Goal: Information Seeking & Learning: Learn about a topic

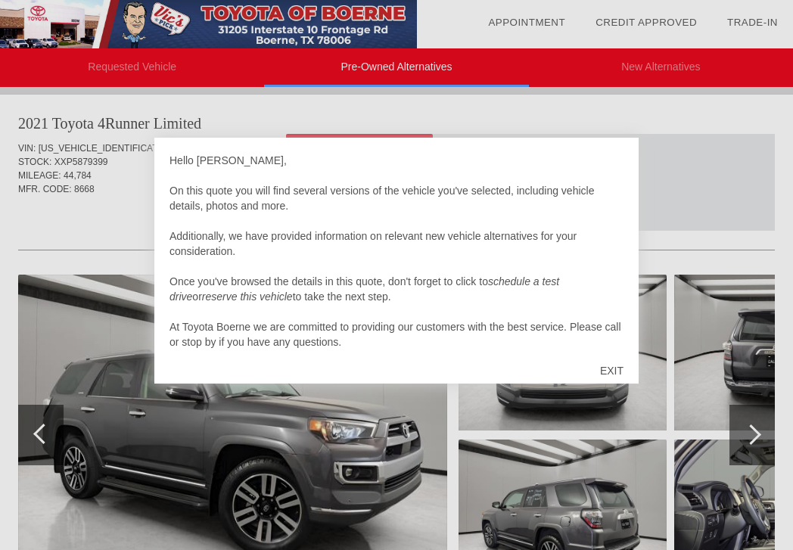
scroll to position [5, 0]
click at [615, 362] on div "EXIT" at bounding box center [612, 370] width 54 height 45
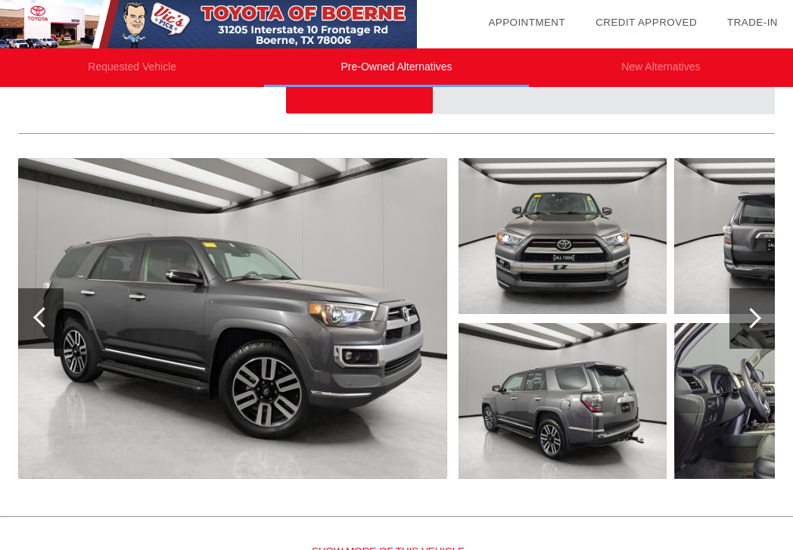
scroll to position [126, 0]
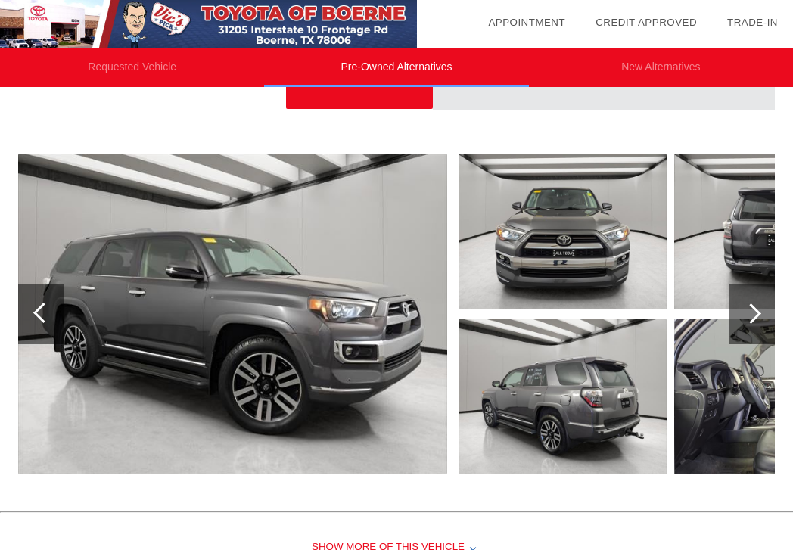
click at [285, 349] on img at bounding box center [232, 314] width 429 height 321
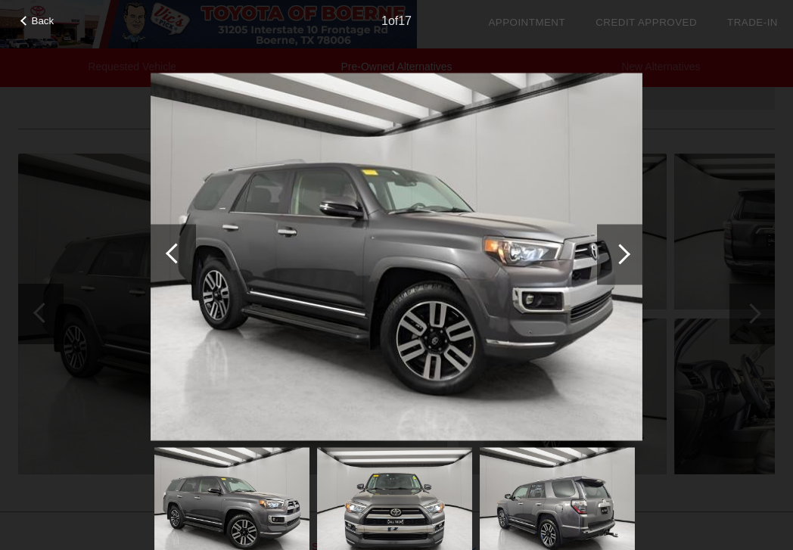
click at [626, 256] on div at bounding box center [620, 254] width 20 height 20
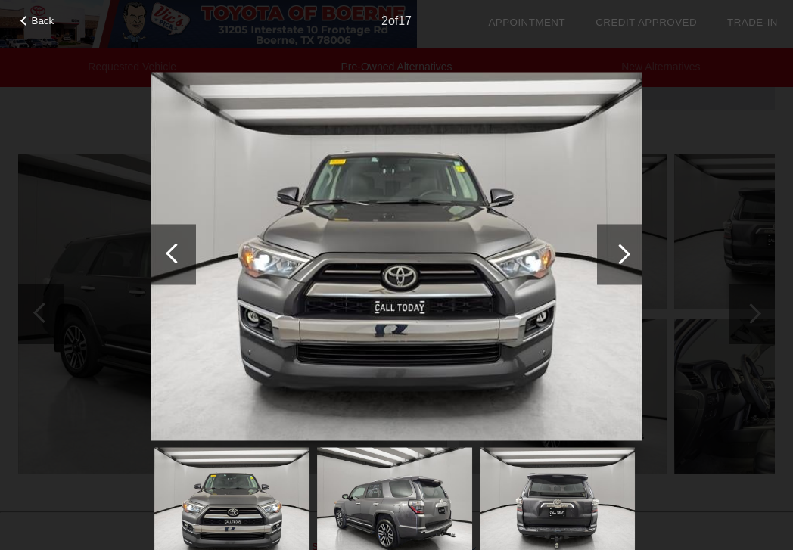
click at [626, 256] on div at bounding box center [620, 254] width 20 height 20
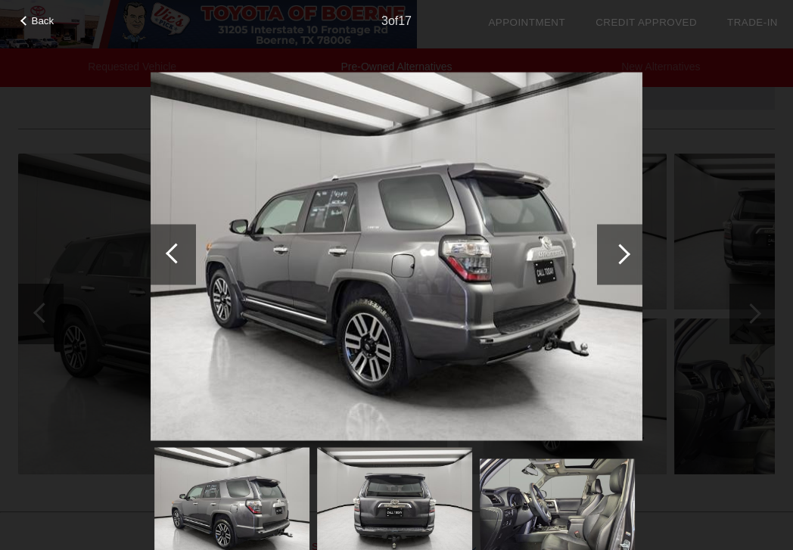
click at [626, 256] on div at bounding box center [620, 254] width 20 height 20
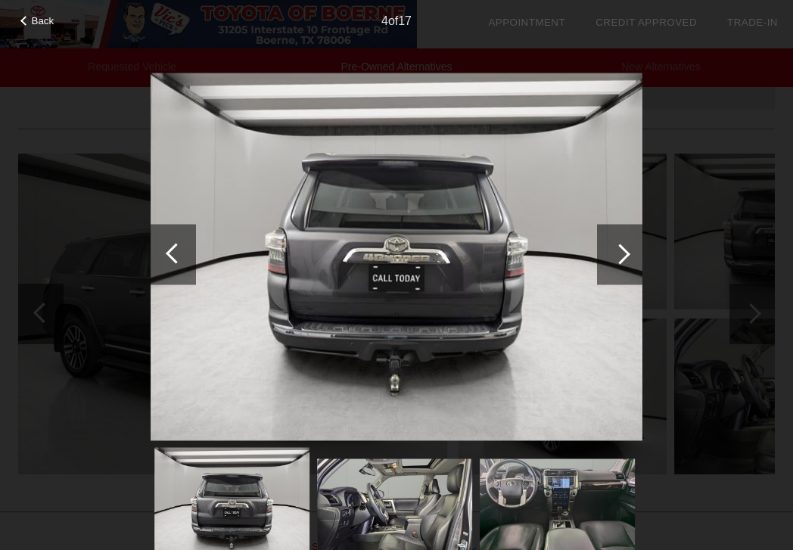
click at [626, 256] on div at bounding box center [620, 254] width 20 height 20
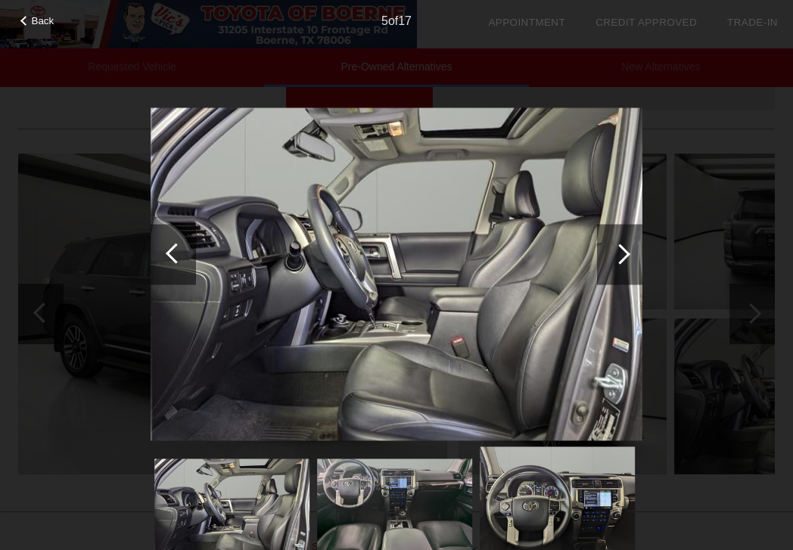
click at [626, 256] on div at bounding box center [620, 254] width 20 height 20
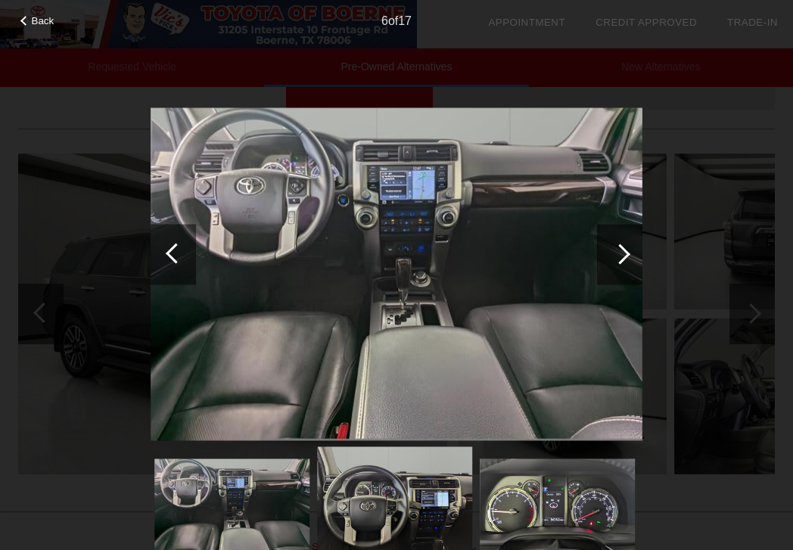
click at [626, 256] on div at bounding box center [620, 254] width 20 height 20
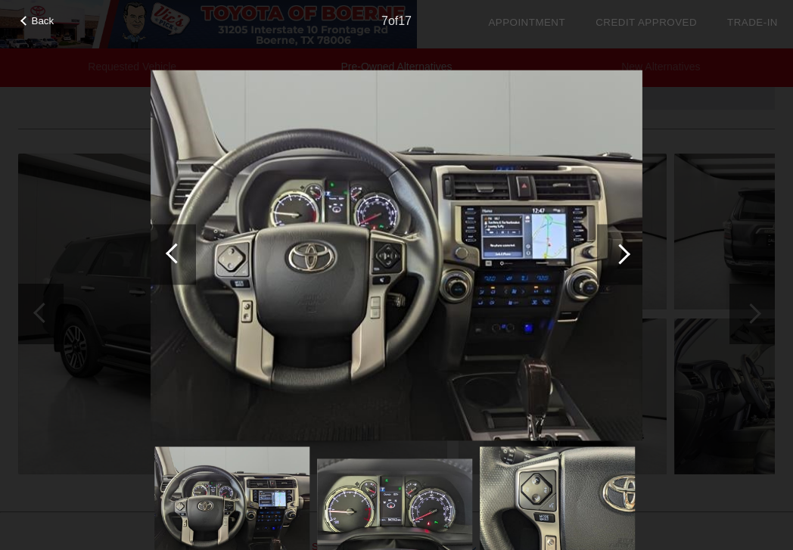
click at [626, 256] on div at bounding box center [620, 254] width 20 height 20
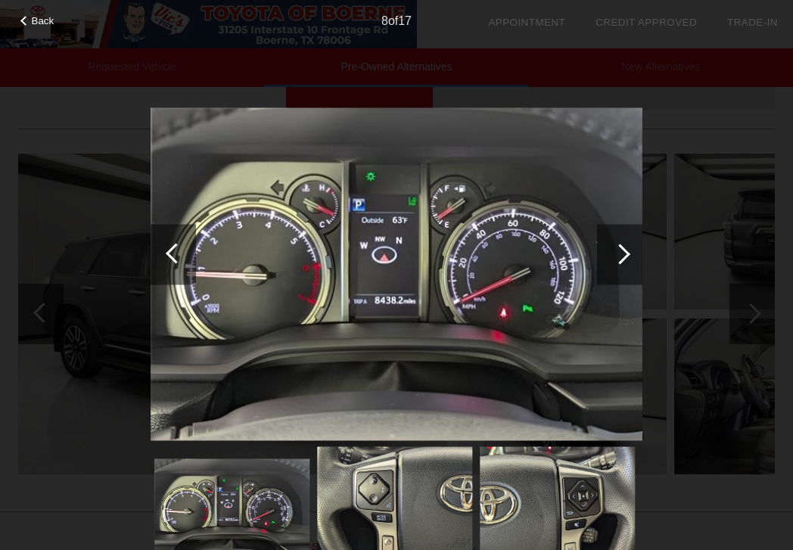
click at [626, 257] on div at bounding box center [620, 254] width 20 height 20
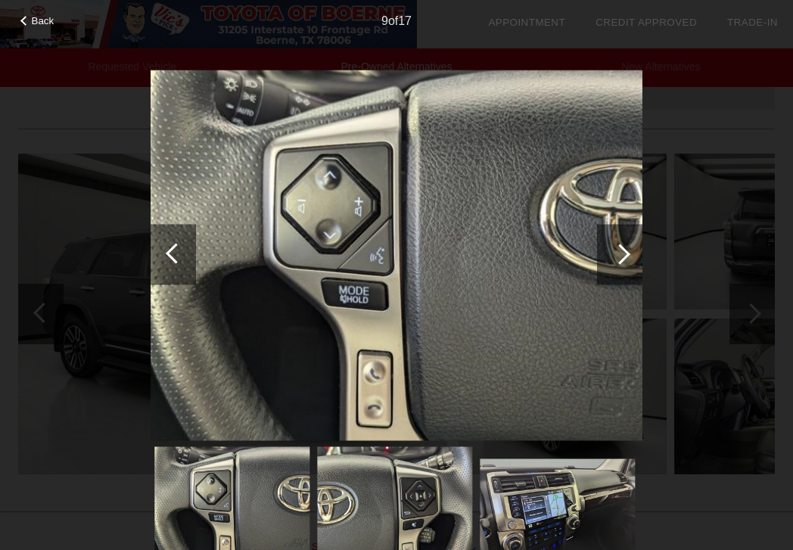
click at [626, 257] on div at bounding box center [620, 254] width 20 height 20
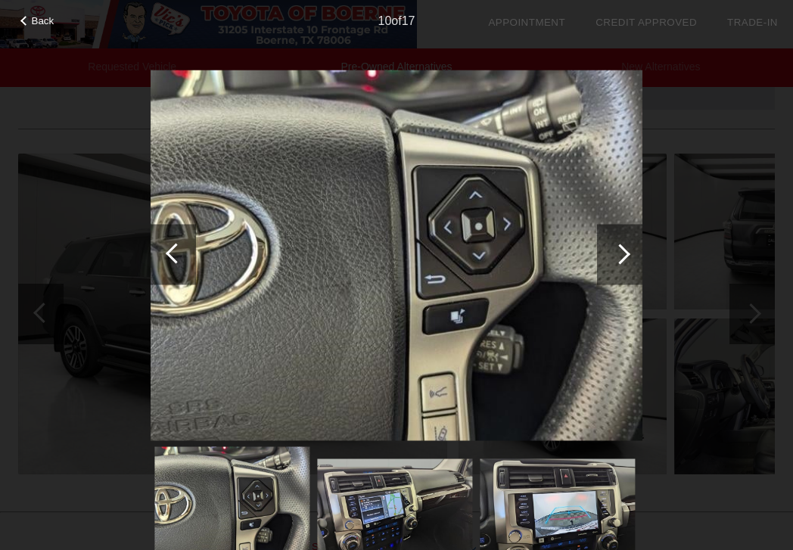
click at [626, 257] on div at bounding box center [620, 254] width 20 height 20
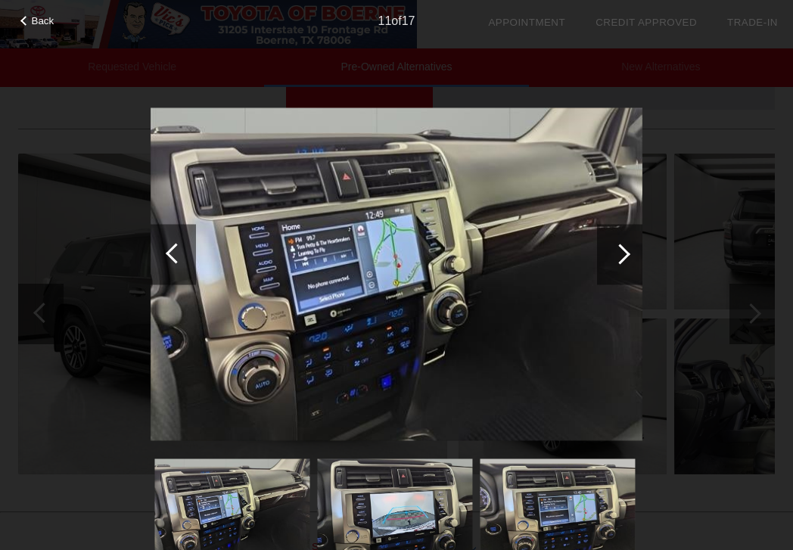
click at [626, 257] on div at bounding box center [620, 254] width 20 height 20
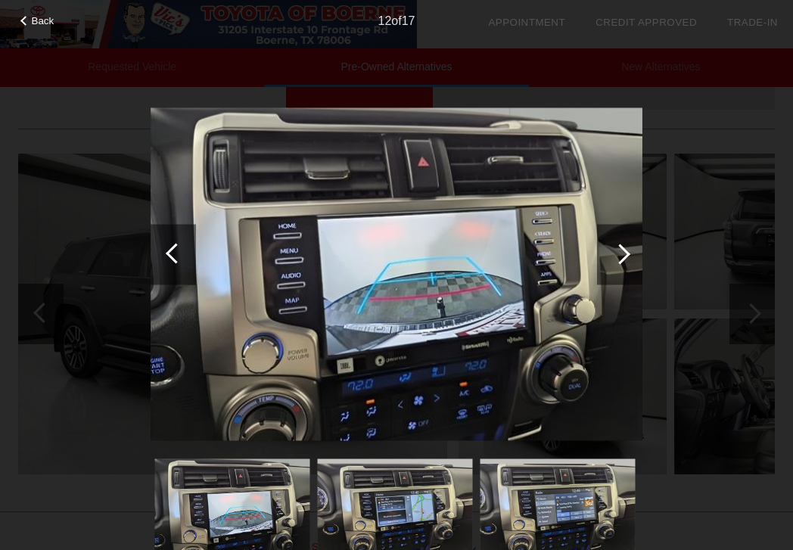
click at [626, 257] on div at bounding box center [620, 254] width 20 height 20
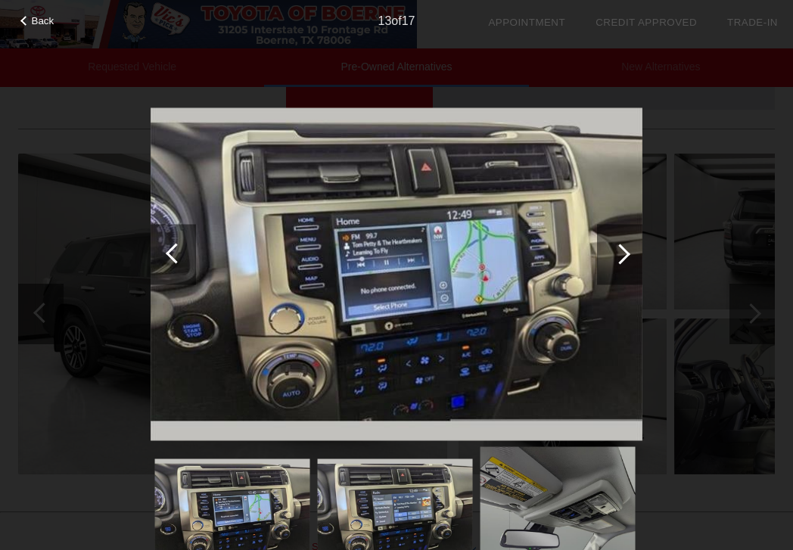
click at [626, 257] on div at bounding box center [620, 254] width 20 height 20
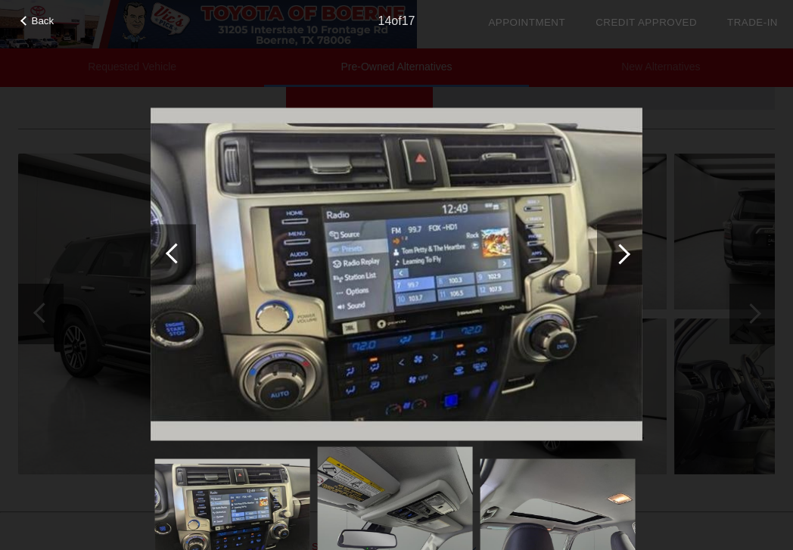
click at [626, 257] on div at bounding box center [620, 254] width 20 height 20
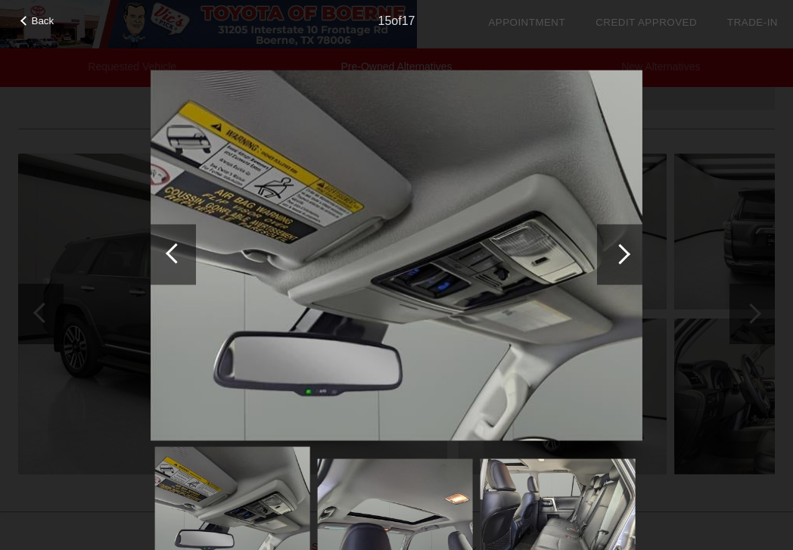
click at [643, 241] on div "Back 15 of 17" at bounding box center [396, 275] width 793 height 550
click at [633, 246] on div at bounding box center [619, 254] width 45 height 61
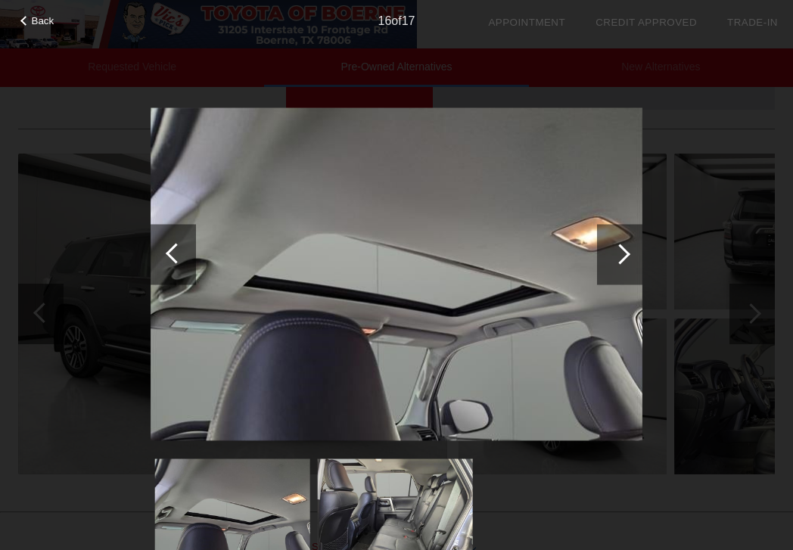
click at [633, 246] on div at bounding box center [619, 254] width 45 height 61
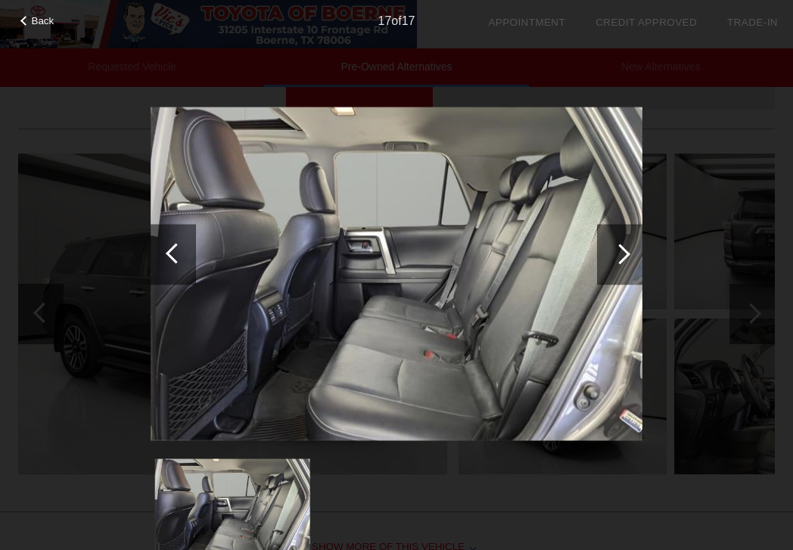
click at [633, 246] on div at bounding box center [619, 254] width 45 height 61
click at [39, 18] on span "Back" at bounding box center [43, 20] width 23 height 11
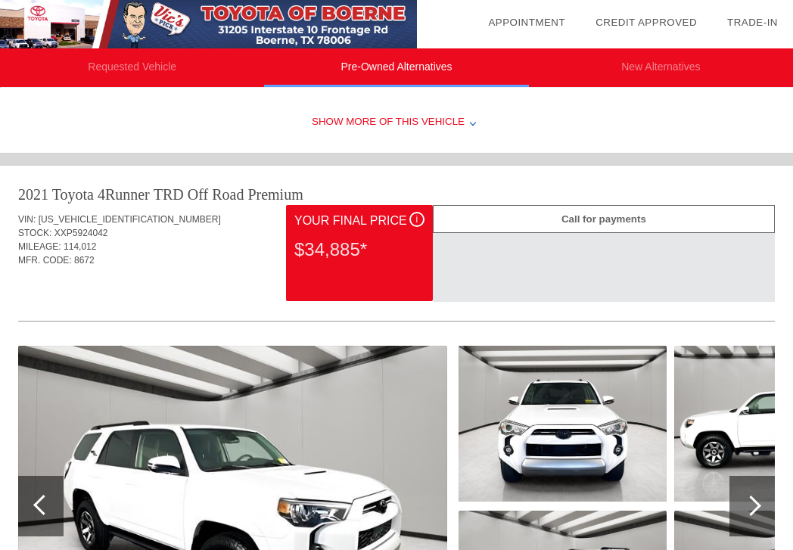
scroll to position [557, 0]
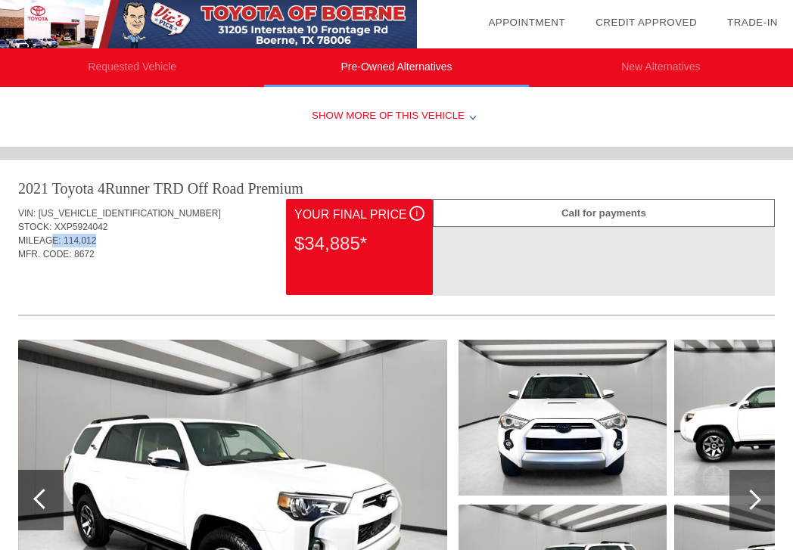
drag, startPoint x: 51, startPoint y: 237, endPoint x: 126, endPoint y: 244, distance: 76.0
click at [126, 244] on div "MILEAGE: 114,012" at bounding box center [396, 241] width 757 height 14
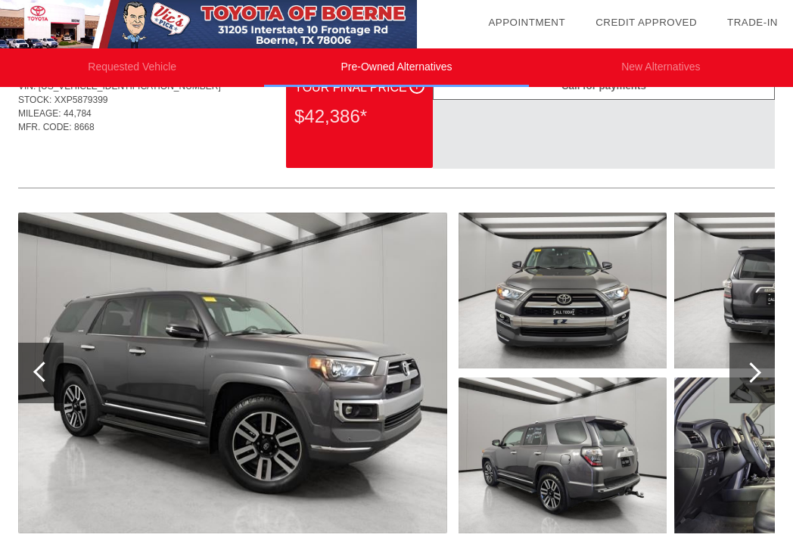
scroll to position [0, 0]
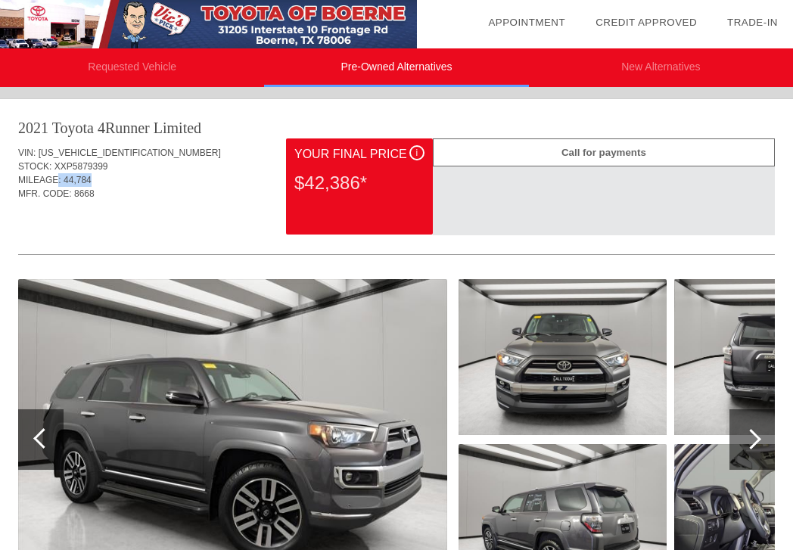
drag, startPoint x: 58, startPoint y: 180, endPoint x: 150, endPoint y: 180, distance: 92.3
click at [150, 180] on div "MILEAGE: 44,784" at bounding box center [396, 180] width 757 height 14
click at [95, 129] on div "2021 Toyota 4Runner" at bounding box center [84, 127] width 132 height 21
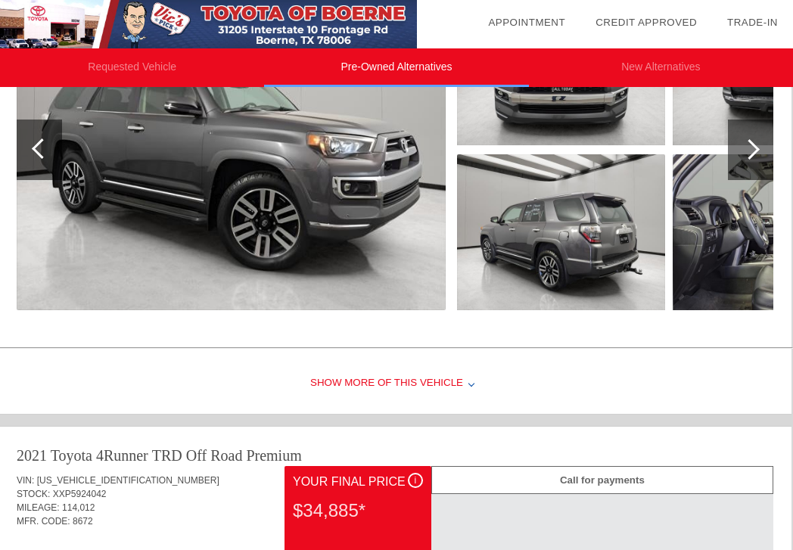
scroll to position [291, 2]
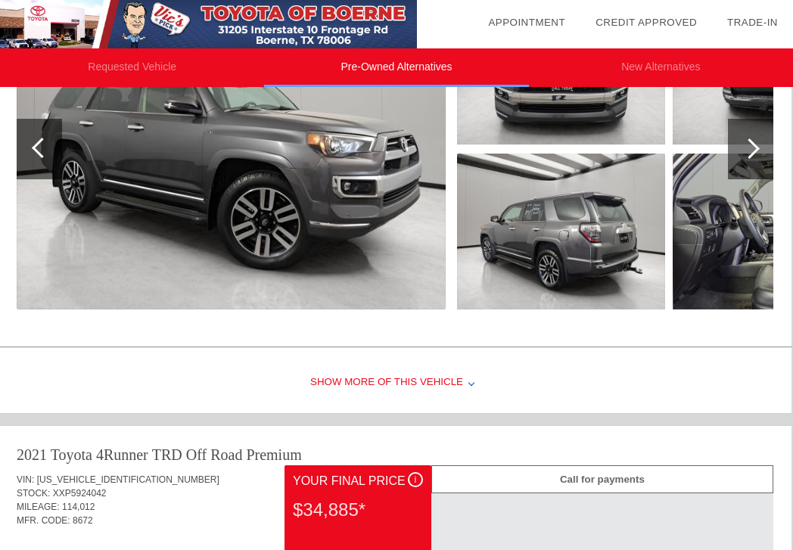
click at [409, 369] on div "Show More of this Vehicle" at bounding box center [394, 383] width 793 height 61
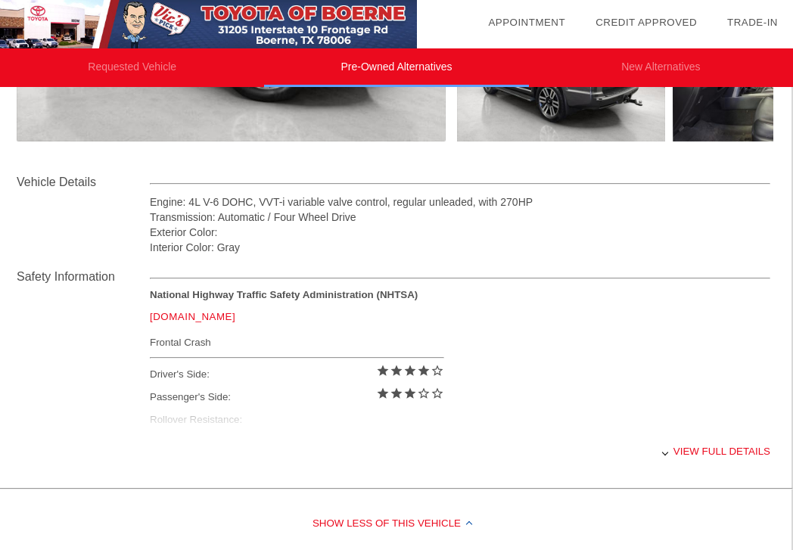
scroll to position [462, 2]
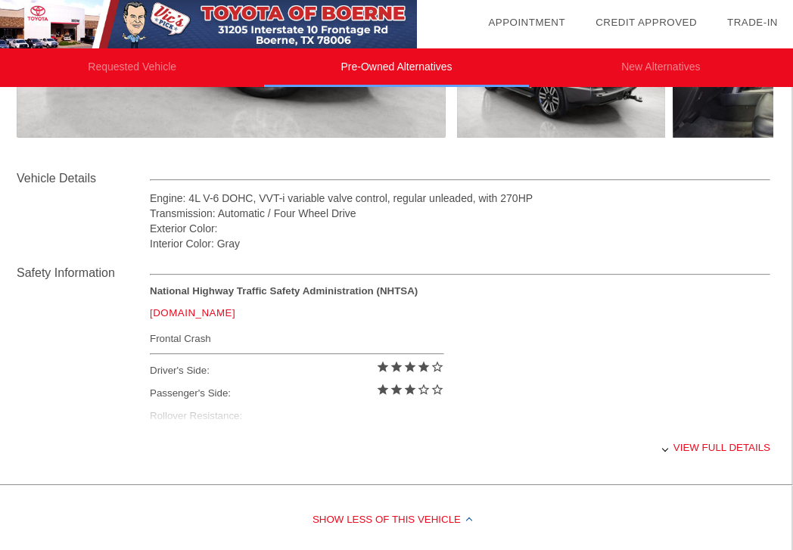
click at [716, 448] on div "View full details" at bounding box center [460, 447] width 620 height 37
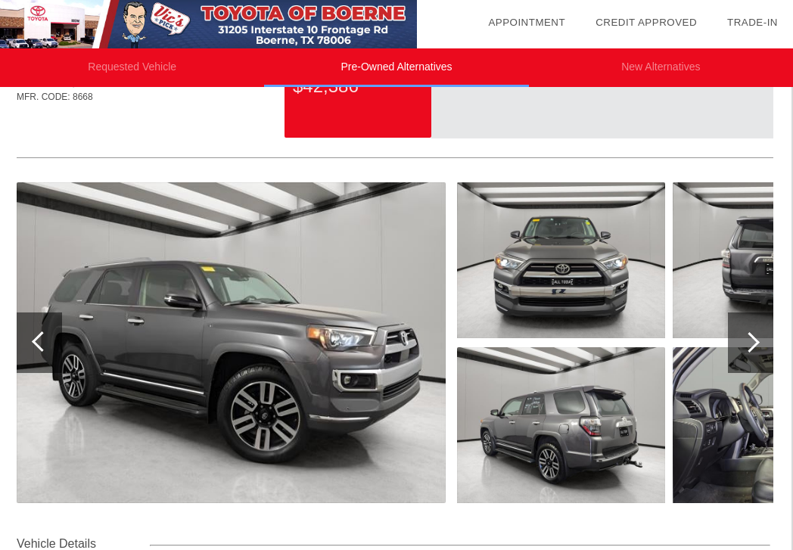
scroll to position [101, 2]
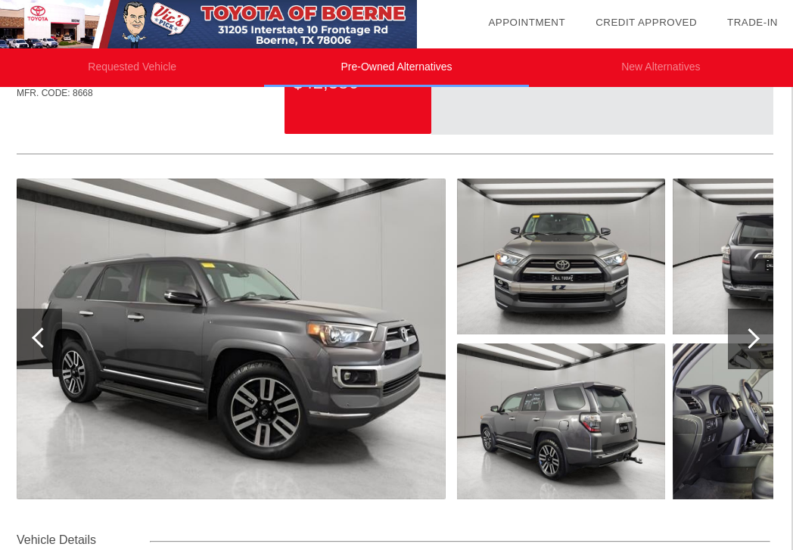
click at [252, 347] on img at bounding box center [231, 339] width 429 height 321
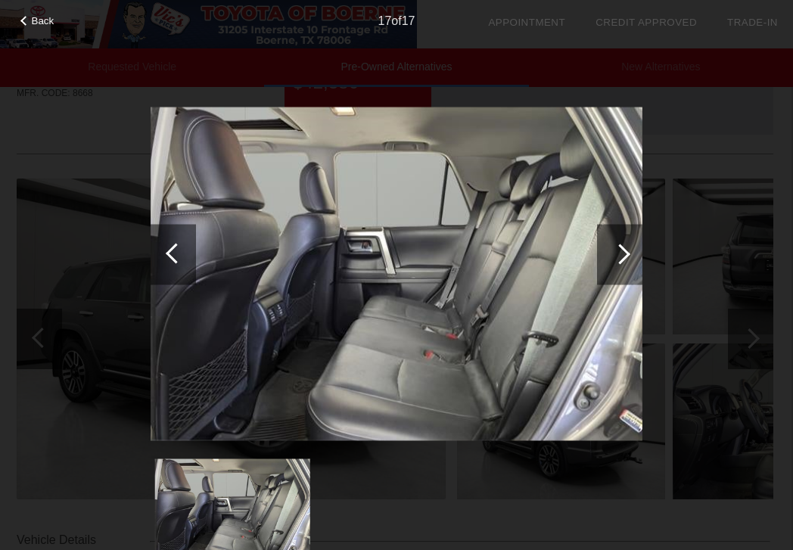
click at [637, 253] on div at bounding box center [619, 254] width 45 height 61
click at [629, 253] on div at bounding box center [620, 254] width 20 height 20
click at [619, 254] on div at bounding box center [620, 254] width 20 height 20
click at [176, 253] on div at bounding box center [176, 253] width 20 height 20
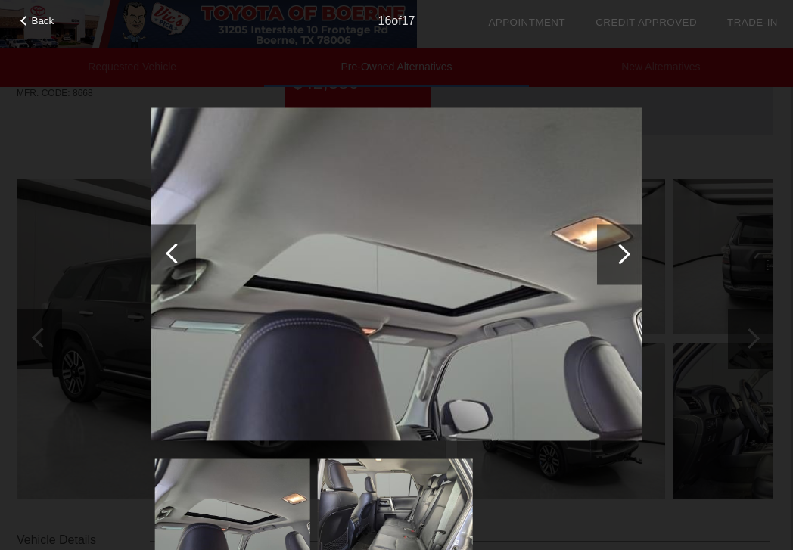
click at [176, 253] on div at bounding box center [176, 253] width 20 height 20
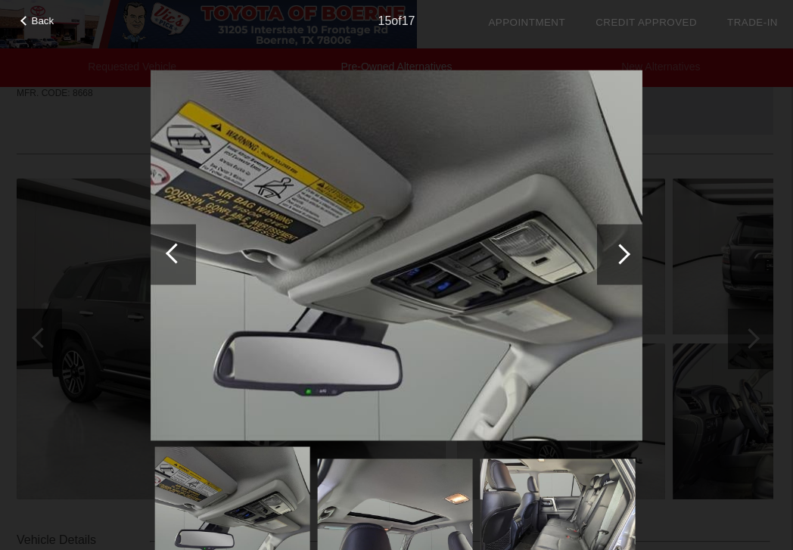
click at [176, 253] on div at bounding box center [176, 253] width 20 height 20
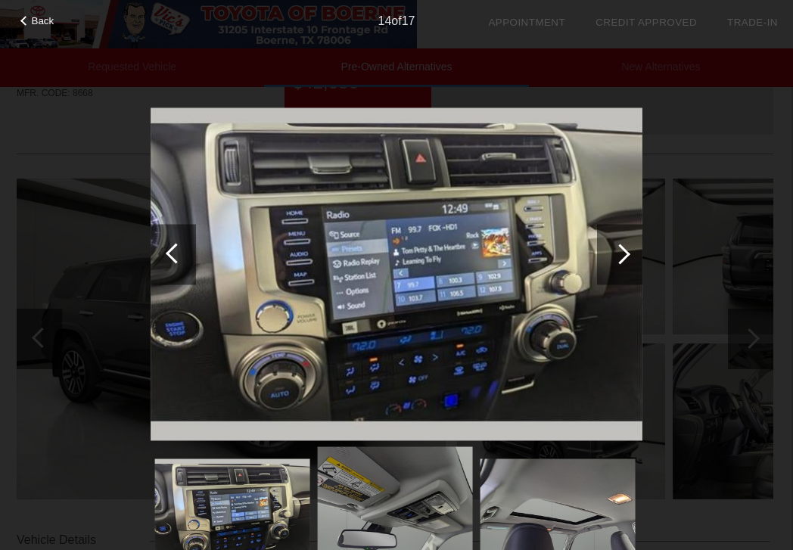
click at [176, 253] on div at bounding box center [176, 253] width 20 height 20
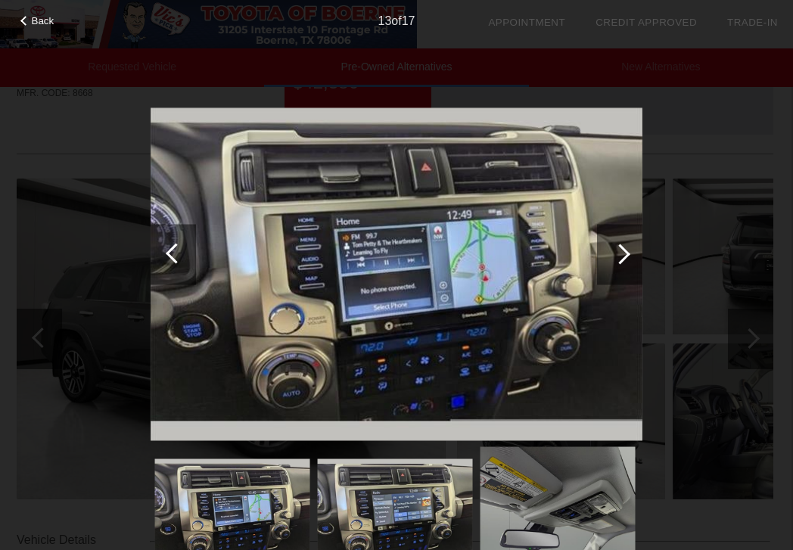
click at [176, 253] on div at bounding box center [176, 253] width 20 height 20
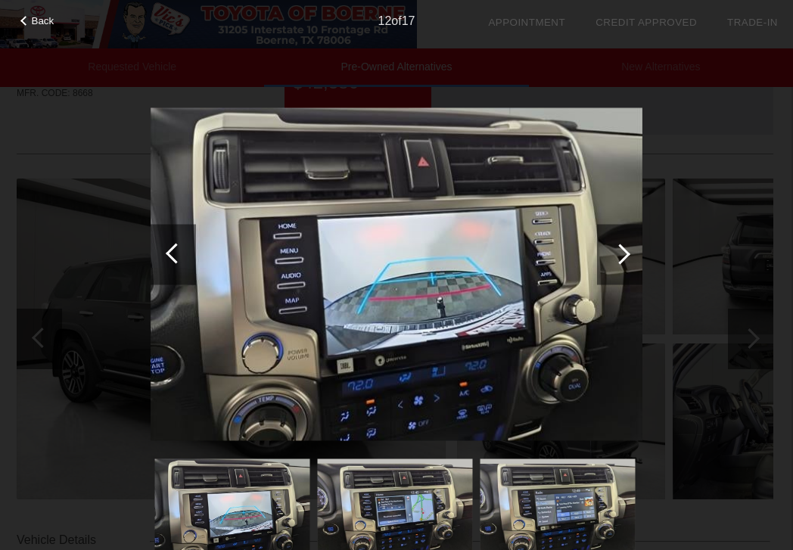
click at [176, 253] on div at bounding box center [176, 253] width 20 height 20
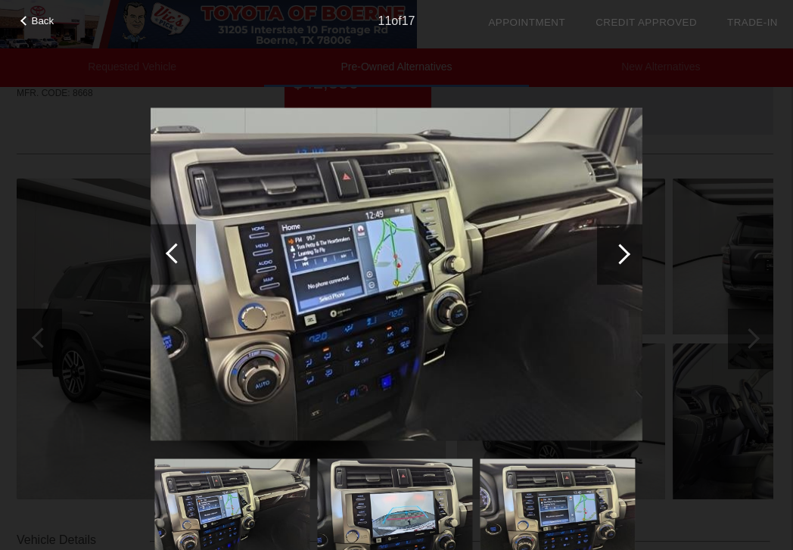
click at [176, 253] on div at bounding box center [176, 253] width 20 height 20
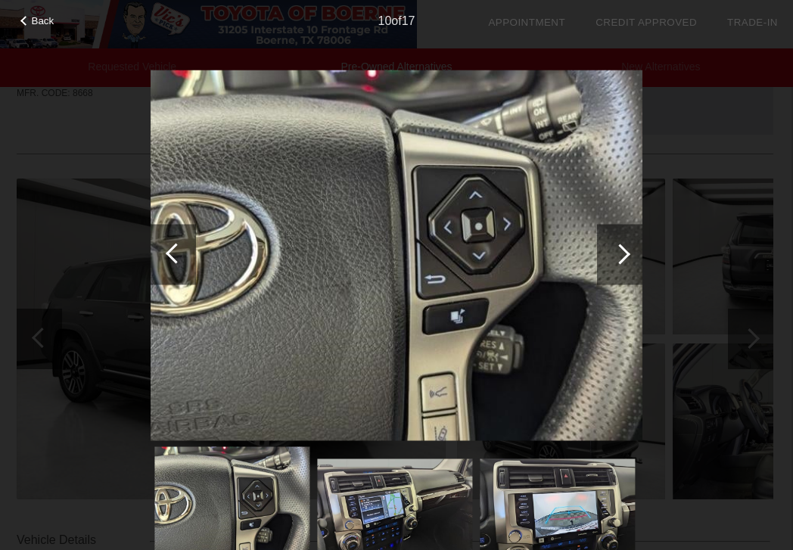
click at [176, 253] on div at bounding box center [176, 253] width 20 height 20
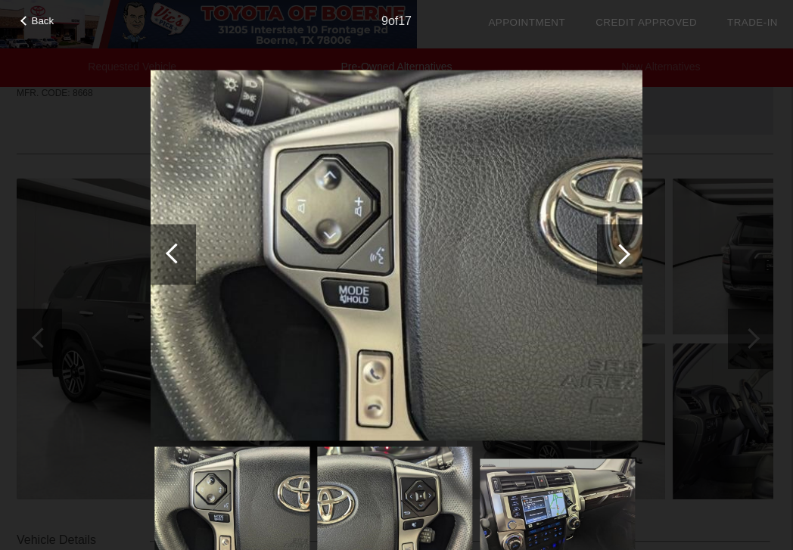
click at [176, 253] on div at bounding box center [176, 253] width 20 height 20
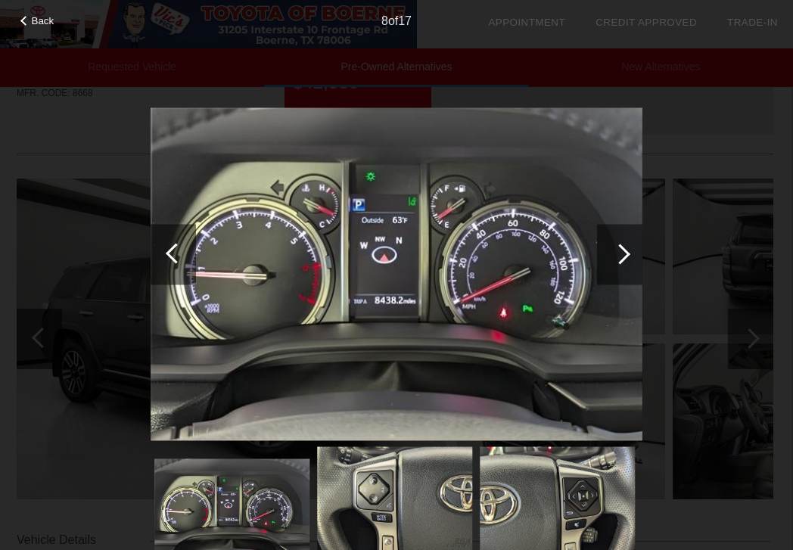
click at [176, 253] on div at bounding box center [176, 253] width 20 height 20
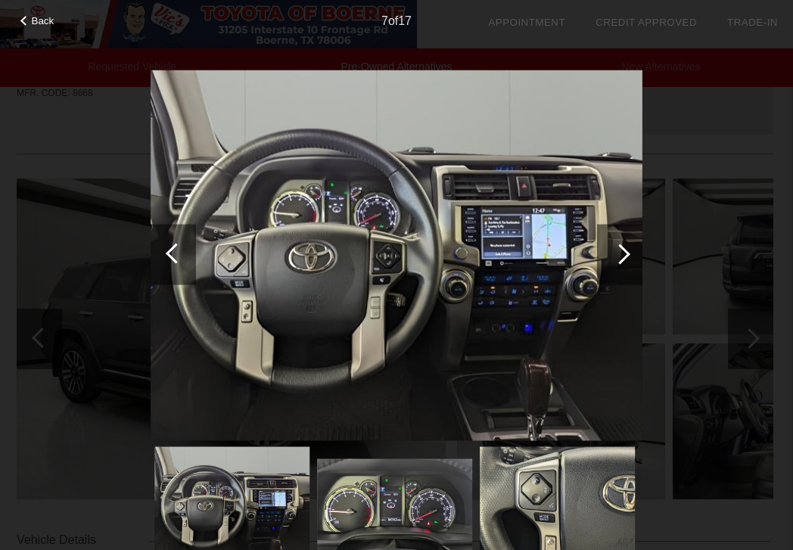
click at [176, 253] on div at bounding box center [176, 253] width 20 height 20
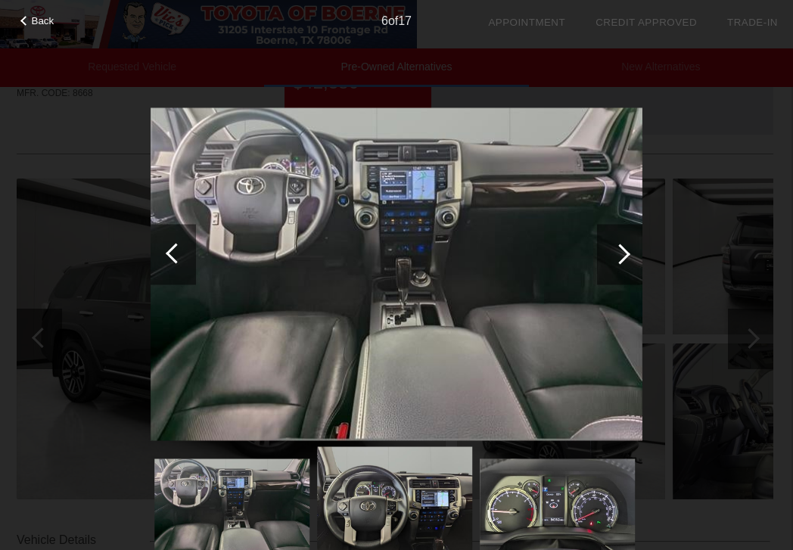
click at [176, 253] on div at bounding box center [176, 253] width 20 height 20
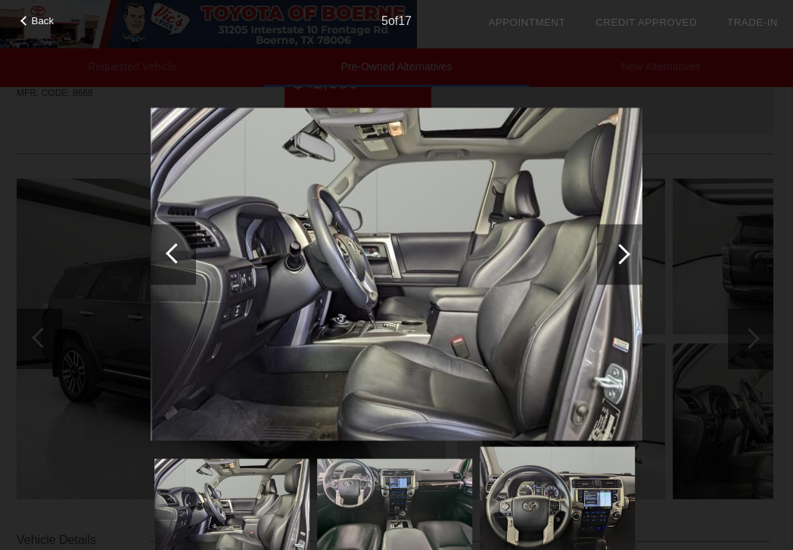
click at [176, 253] on div at bounding box center [176, 253] width 20 height 20
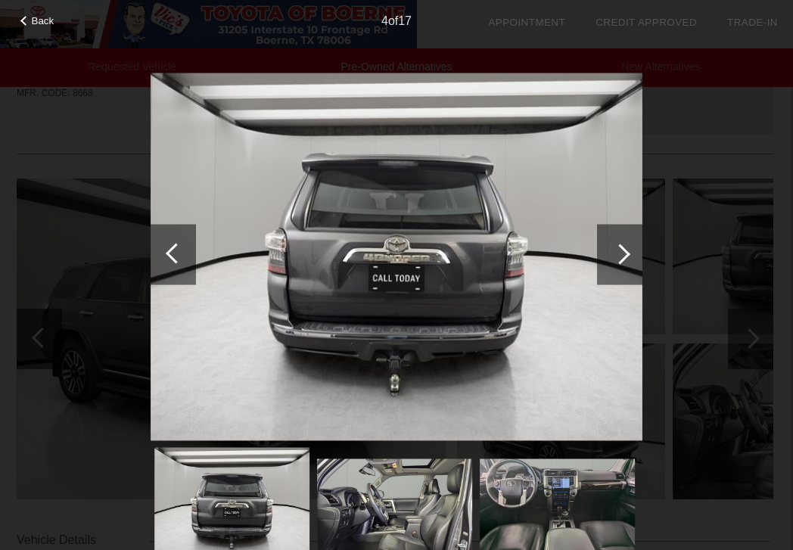
click at [176, 253] on div at bounding box center [176, 253] width 20 height 20
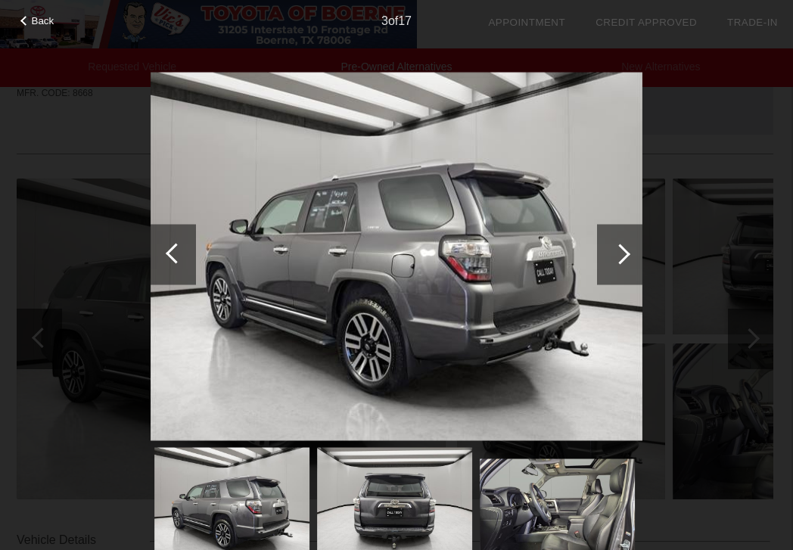
click at [176, 258] on div at bounding box center [176, 253] width 20 height 20
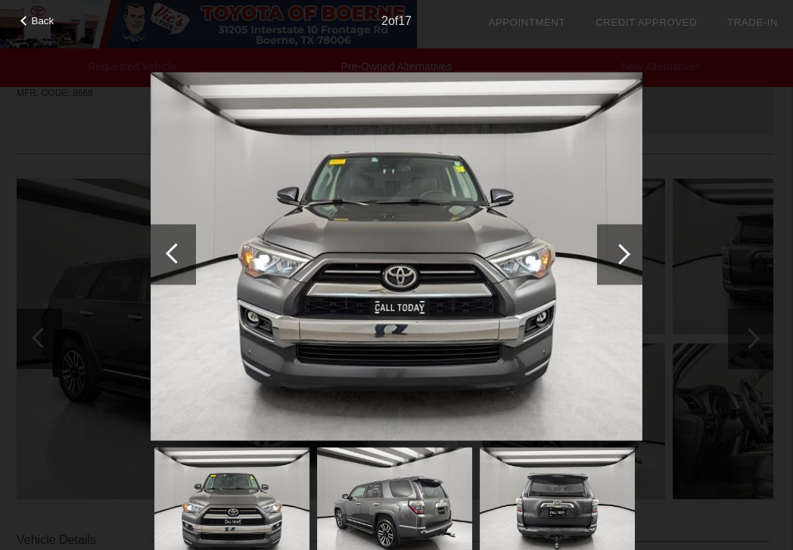
click at [176, 258] on div at bounding box center [176, 253] width 20 height 20
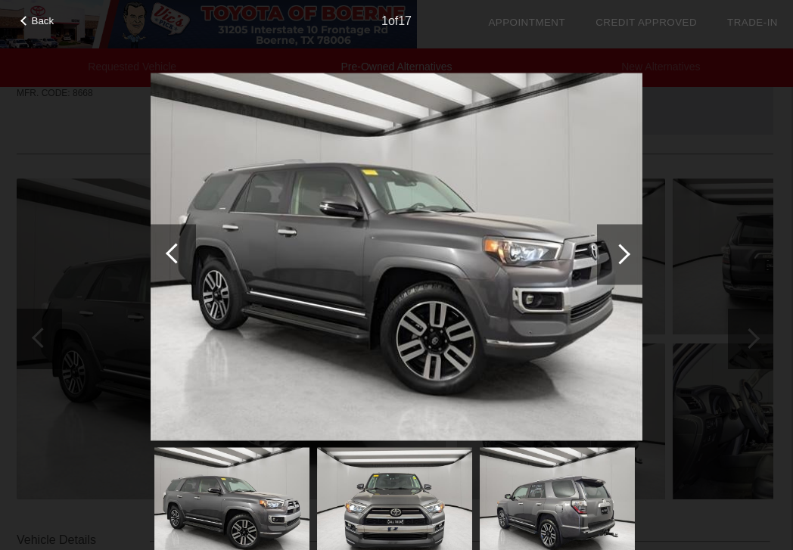
click at [33, 17] on span "Back" at bounding box center [43, 20] width 23 height 11
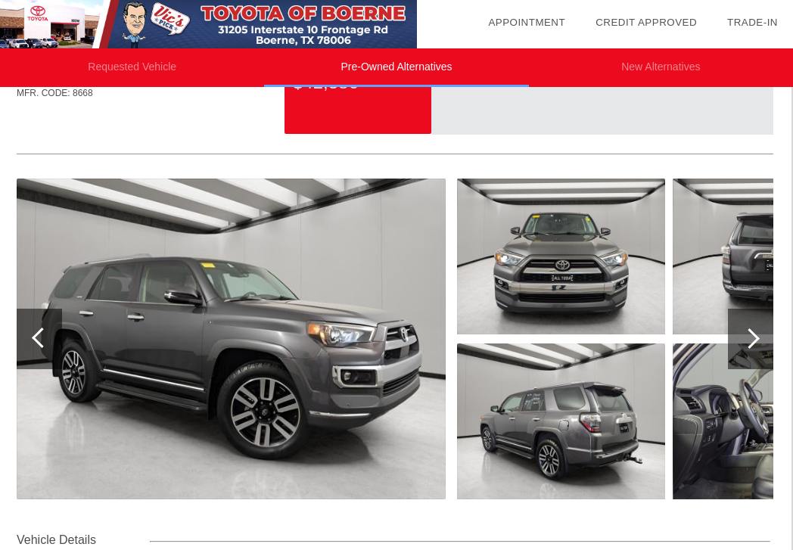
scroll to position [0, 2]
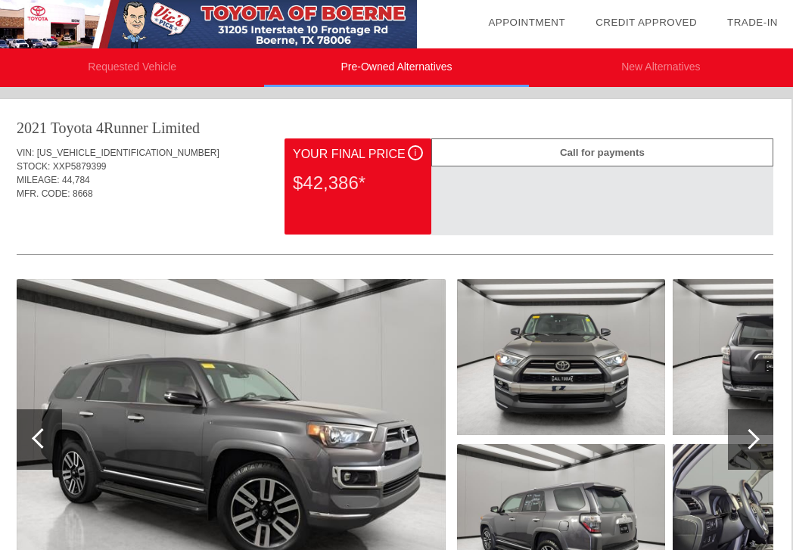
click at [315, 200] on div "$42,386*" at bounding box center [358, 182] width 130 height 39
click at [77, 157] on span "[US_VEHICLE_IDENTIFICATION_NUMBER]" at bounding box center [128, 153] width 182 height 11
click at [372, 70] on li "Pre-Owned Alternatives" at bounding box center [396, 67] width 264 height 39
click at [217, 200] on div "VIN: [US_VEHICLE_IDENTIFICATION_NUMBER] STOCK: XXP5879399 MILEAGE: 44,784 MFR. …" at bounding box center [395, 173] width 757 height 71
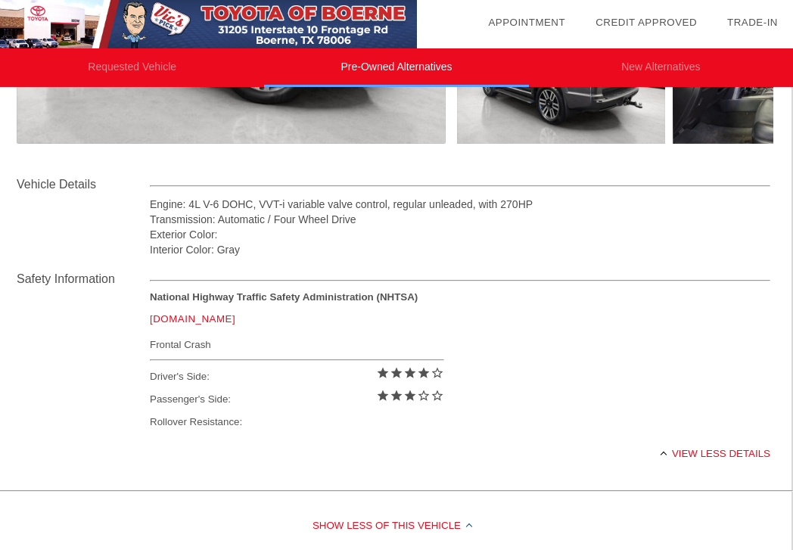
scroll to position [462, 2]
